Goal: Use online tool/utility: Use online tool/utility

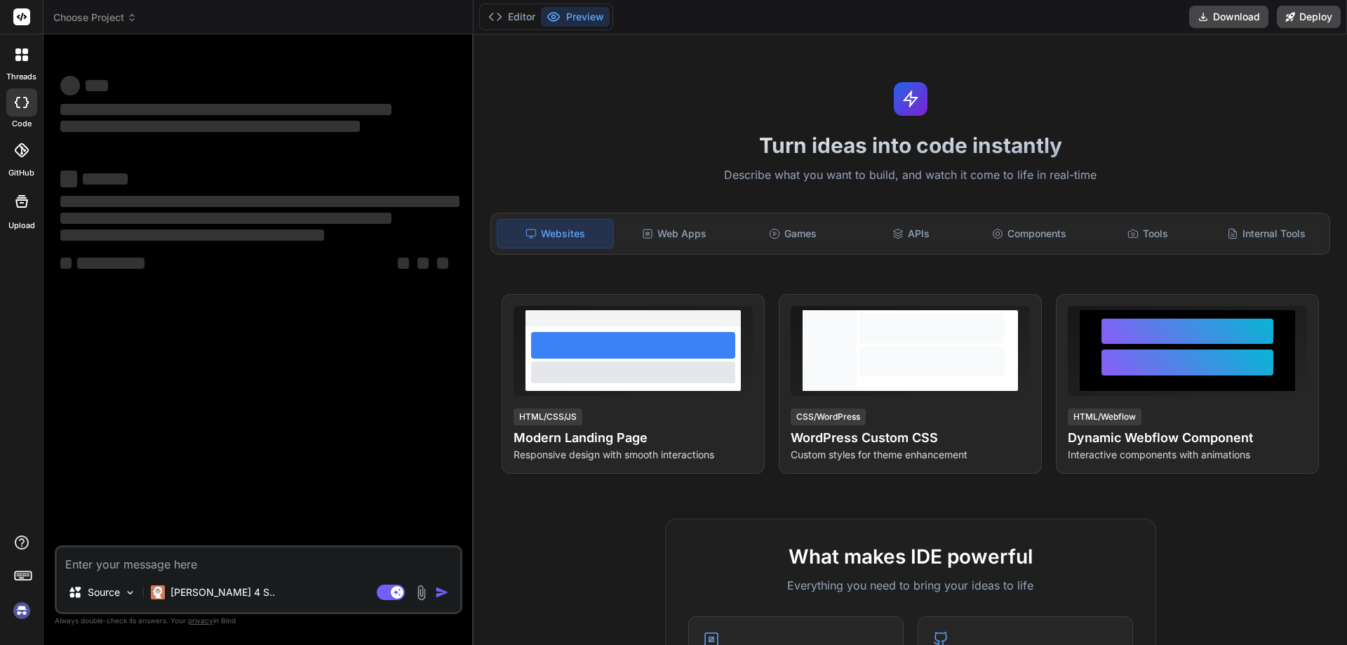
click at [182, 559] on textarea at bounding box center [258, 559] width 403 height 25
type textarea "Severity Code Description Project File Line Suppression State Error CS0266 Cann…"
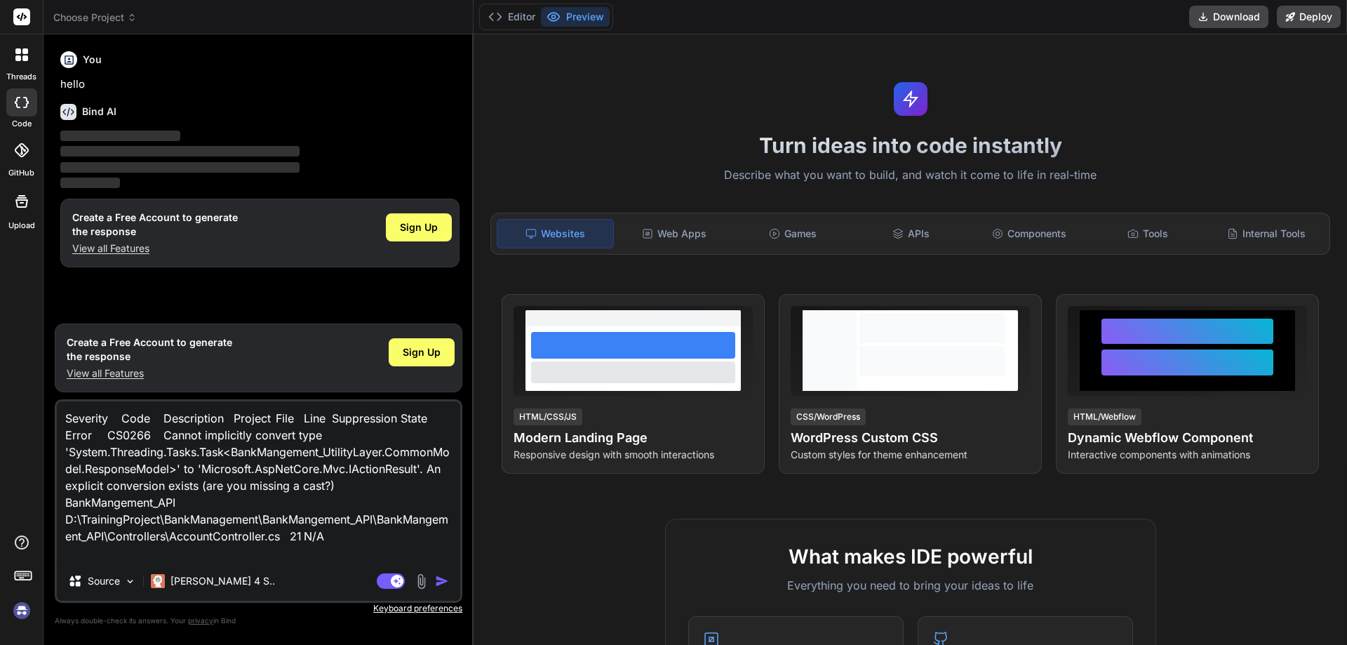
type textarea "x"
type textarea "Severity Code Description Project File Line Suppression State Error CS0266 Cann…"
click at [445, 583] on img "button" at bounding box center [442, 581] width 14 height 14
click at [444, 582] on img "button" at bounding box center [442, 581] width 14 height 14
click at [389, 62] on div "You" at bounding box center [259, 59] width 399 height 17
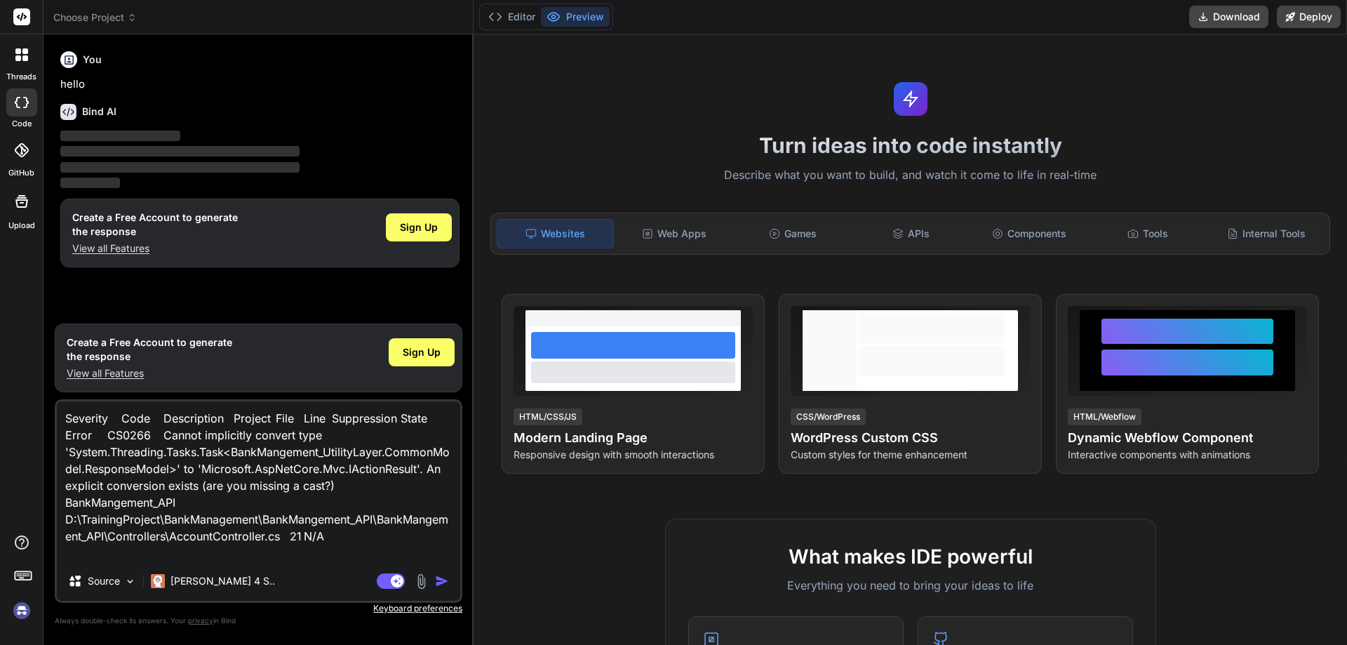
click at [438, 583] on img "button" at bounding box center [442, 581] width 14 height 14
click at [393, 584] on rect at bounding box center [397, 580] width 13 height 13
click at [439, 584] on img "button" at bounding box center [442, 581] width 14 height 14
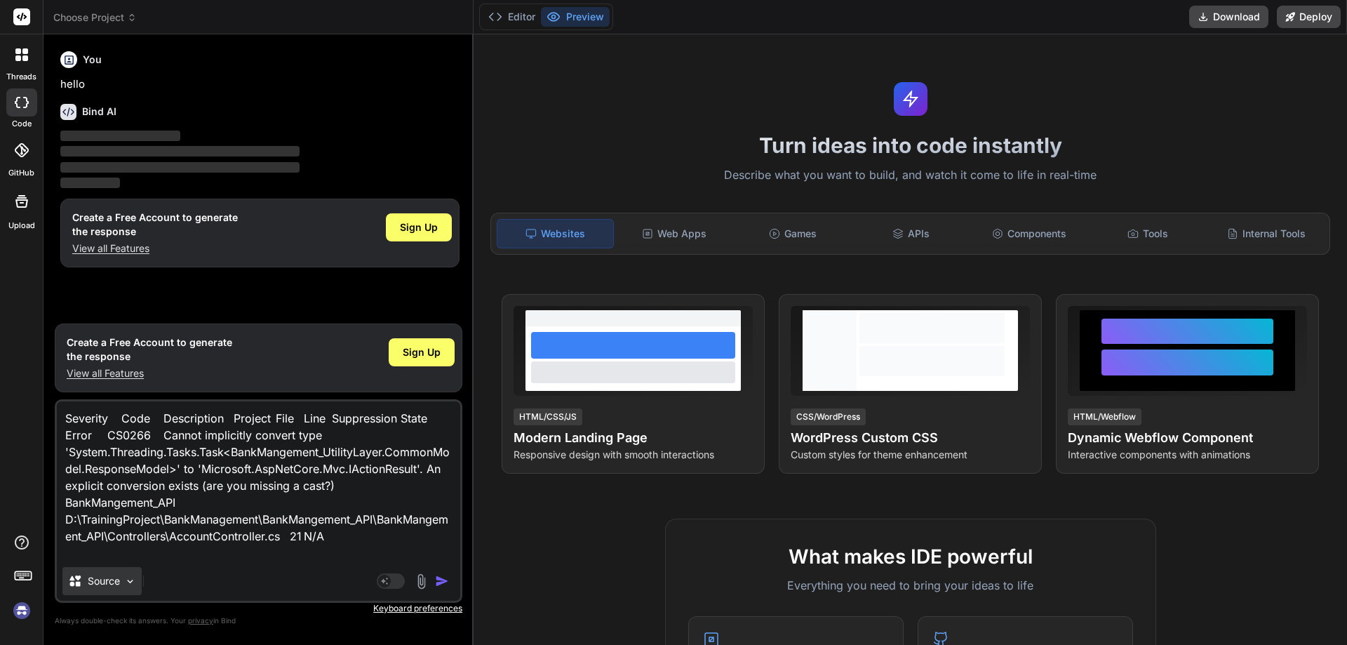
click at [105, 584] on p "Source" at bounding box center [104, 581] width 32 height 14
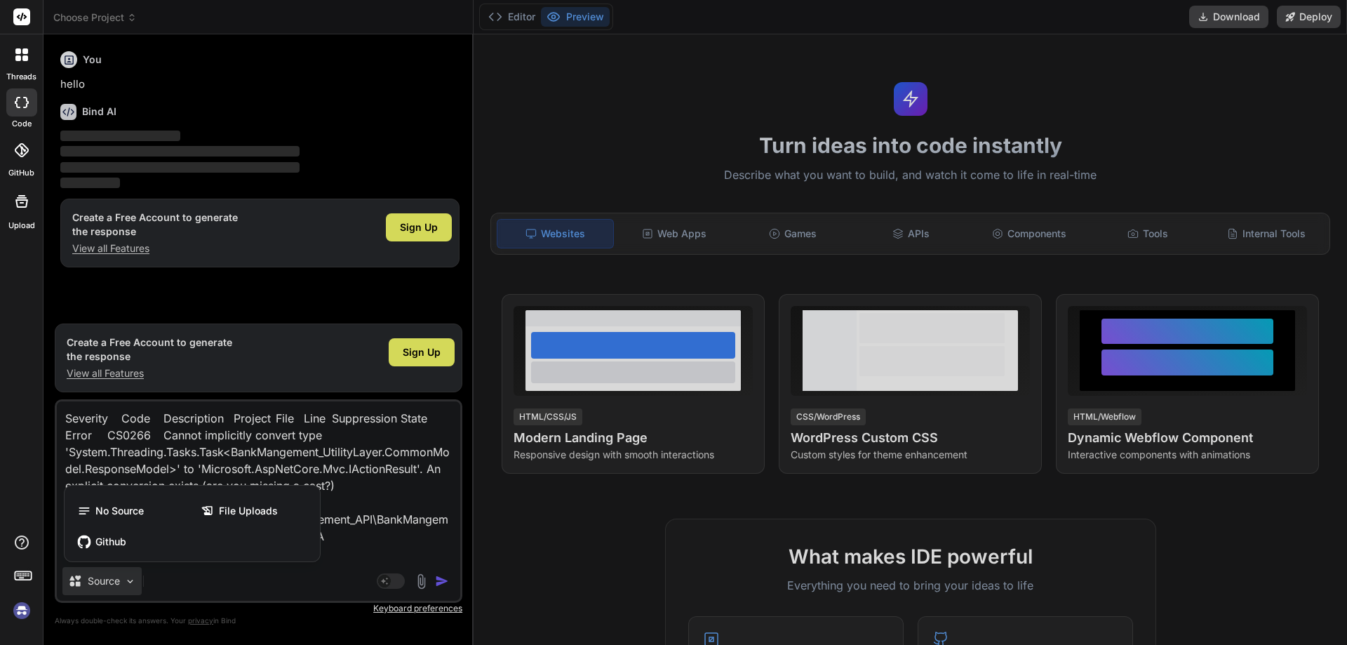
click at [457, 537] on div at bounding box center [673, 322] width 1347 height 645
type textarea "x"
